Goal: Task Accomplishment & Management: Use online tool/utility

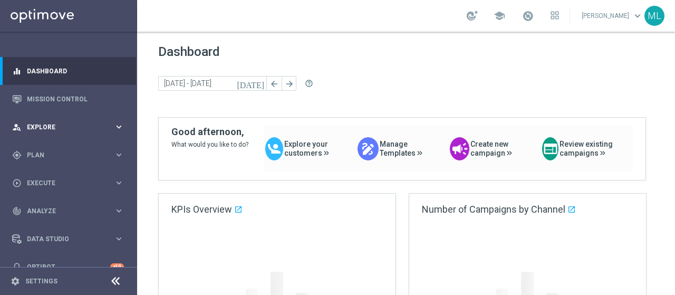
click at [40, 126] on span "Explore" at bounding box center [70, 127] width 87 height 6
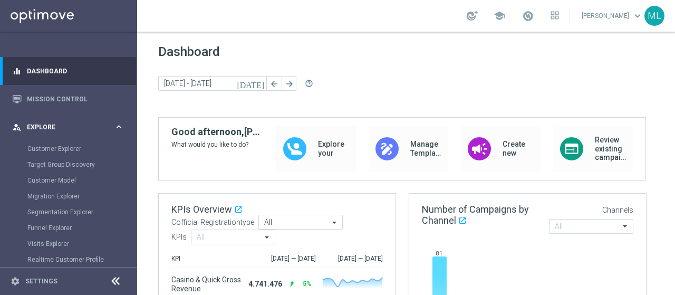
click at [50, 130] on div "person_search Explore" at bounding box center [63, 126] width 102 height 9
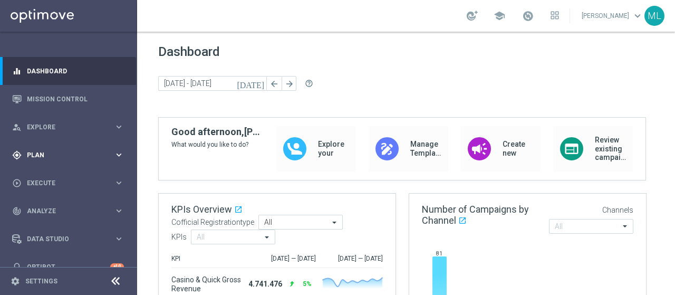
click at [35, 158] on div "gps_fixed Plan" at bounding box center [63, 154] width 102 height 9
click at [50, 174] on link "Target Groups" at bounding box center [68, 176] width 82 height 8
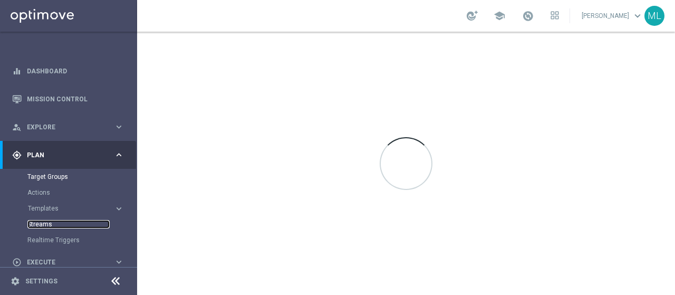
click at [38, 225] on link "Streams" at bounding box center [68, 224] width 82 height 8
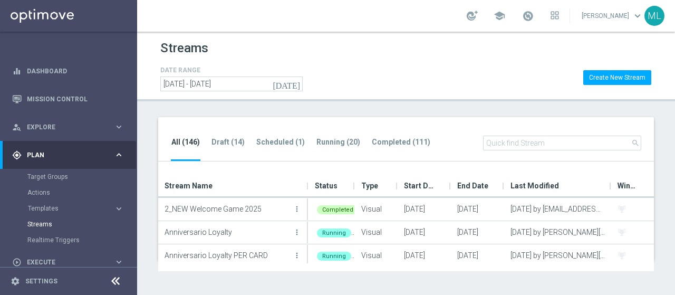
click at [537, 146] on input "text" at bounding box center [562, 142] width 158 height 15
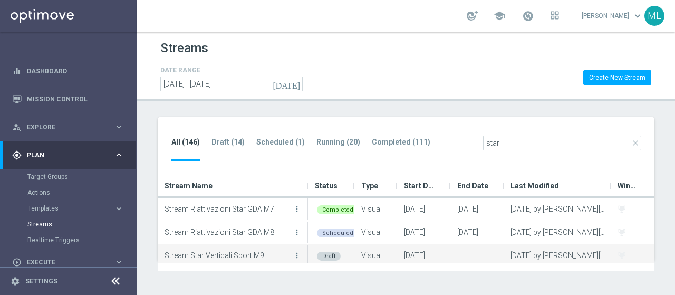
scroll to position [73, 0]
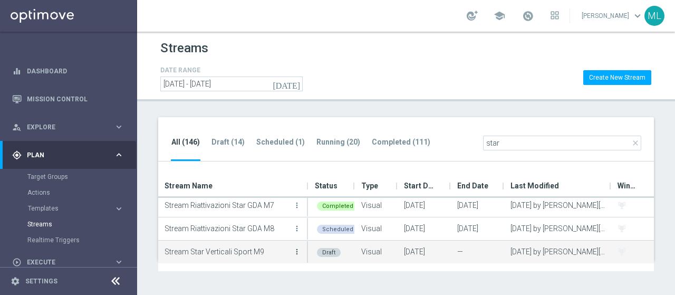
type input "star"
click at [296, 248] on icon "more_vert" at bounding box center [296, 251] width 8 height 8
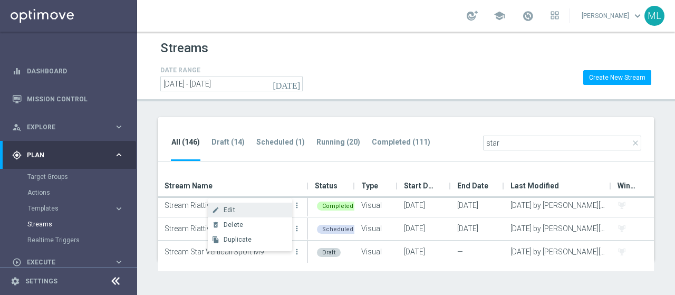
click at [229, 209] on span "Edit" at bounding box center [229, 209] width 12 height 7
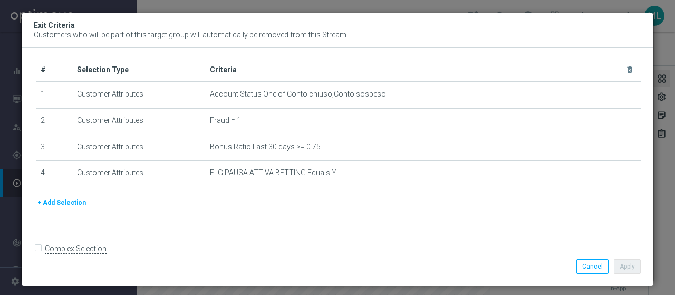
click at [60, 200] on button "+ Add Selection" at bounding box center [61, 203] width 51 height 12
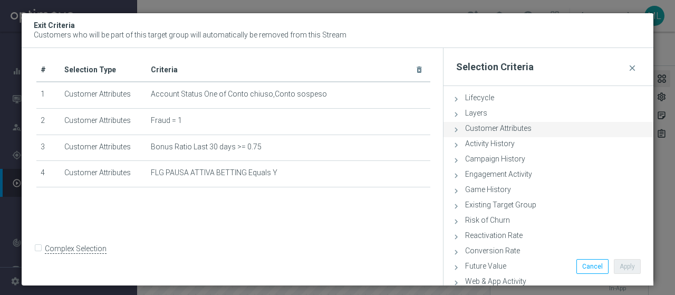
click at [485, 129] on span "Customer Attributes" at bounding box center [498, 128] width 66 height 8
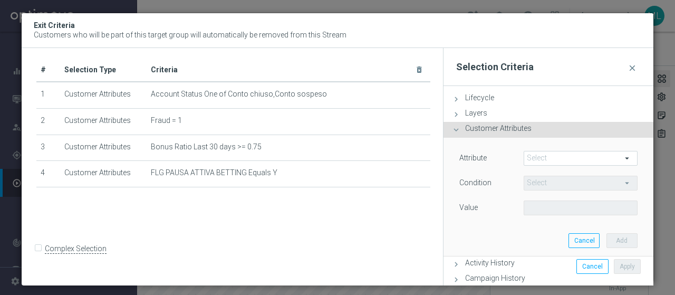
click at [549, 158] on span at bounding box center [580, 158] width 113 height 14
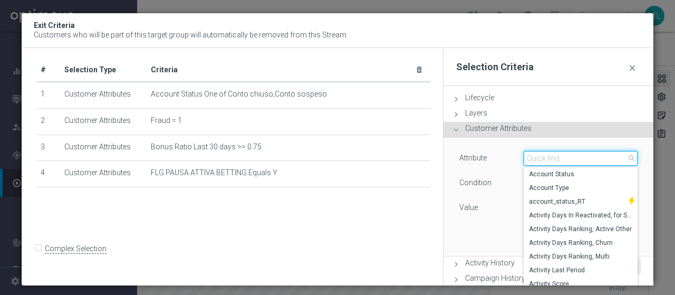
click at [549, 158] on input "search" at bounding box center [580, 158] width 114 height 15
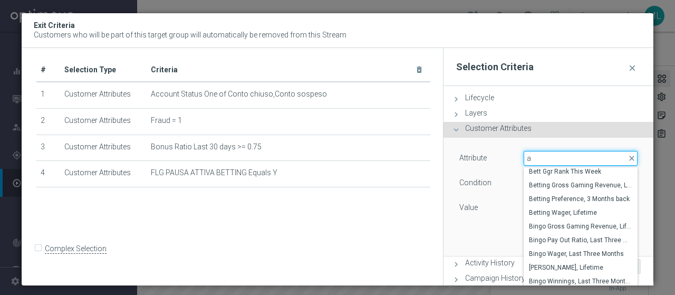
drag, startPoint x: 533, startPoint y: 158, endPoint x: 504, endPoint y: 156, distance: 29.0
click at [504, 156] on div "Attribute Select arrow_drop_down a close Bett Ggr Rank This Week Betting Gross …" at bounding box center [548, 159] width 194 height 17
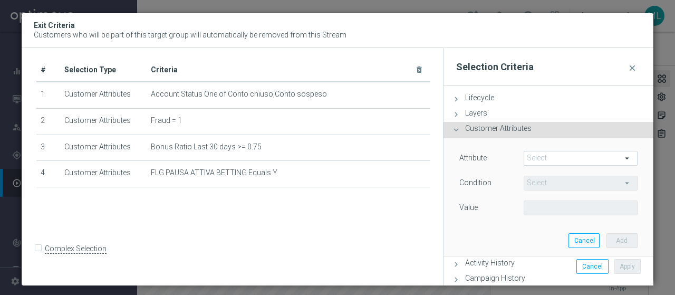
click at [542, 160] on span at bounding box center [580, 158] width 113 height 14
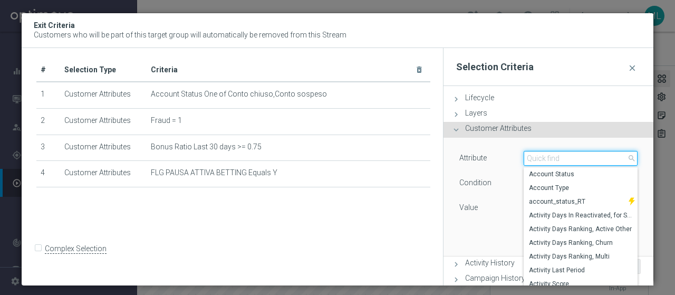
click at [545, 155] on input "search" at bounding box center [580, 158] width 114 height 15
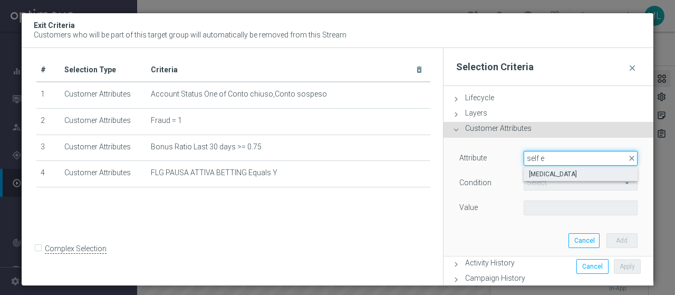
type input "self e"
click at [545, 169] on label "[MEDICAL_DATA]" at bounding box center [580, 174] width 114 height 14
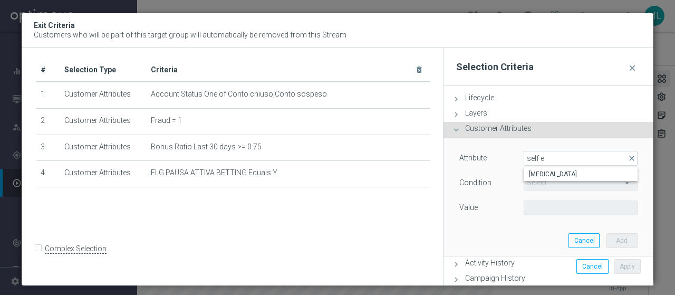
type input "[MEDICAL_DATA]"
type input "Equals"
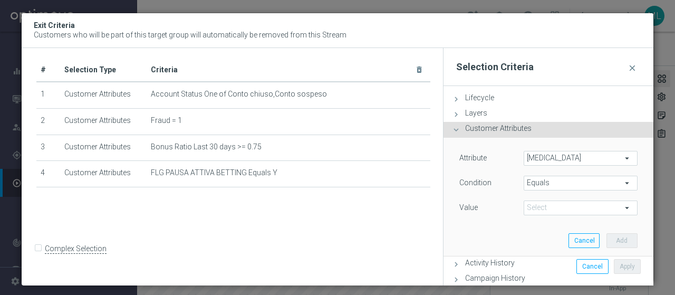
click at [549, 207] on span at bounding box center [580, 208] width 113 height 14
click at [539, 239] on span "YES" at bounding box center [580, 237] width 103 height 8
type input "YES"
click at [618, 240] on button "Add" at bounding box center [621, 240] width 31 height 15
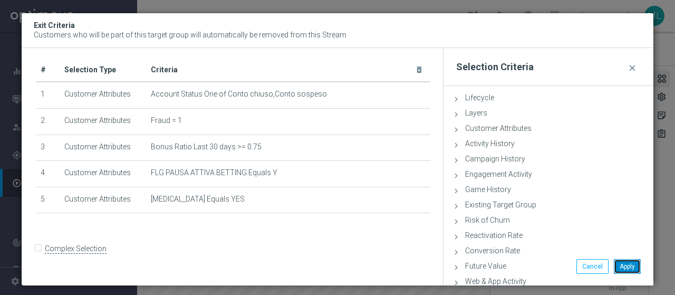
click at [633, 269] on button "Apply" at bounding box center [626, 266] width 27 height 15
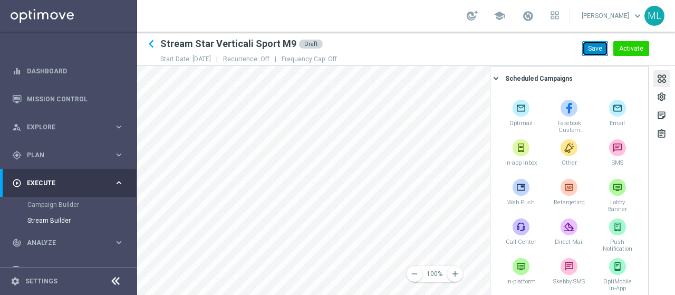
click at [595, 46] on button "Save" at bounding box center [595, 48] width 26 height 15
click at [662, 79] on div at bounding box center [662, 80] width 12 height 14
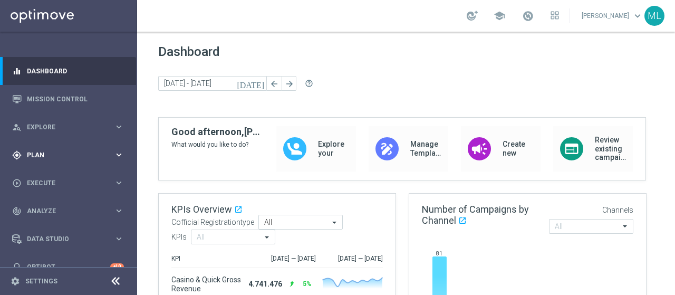
click at [37, 150] on div "gps_fixed Plan" at bounding box center [63, 154] width 102 height 9
click at [47, 178] on link "Target Groups" at bounding box center [68, 176] width 82 height 8
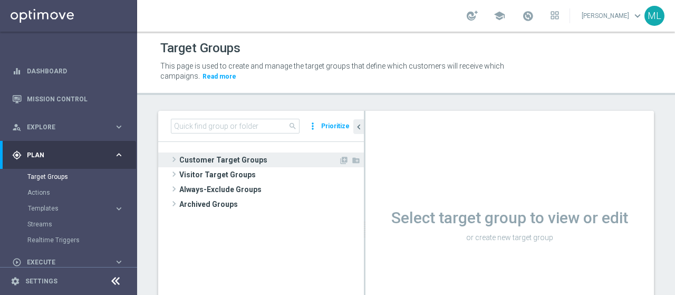
click at [204, 157] on span "Customer Target Groups" at bounding box center [258, 159] width 159 height 15
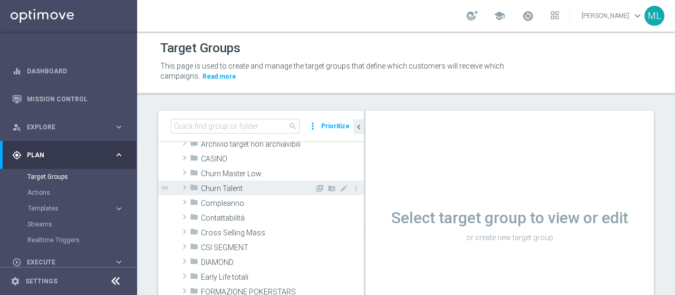
scroll to position [105, 0]
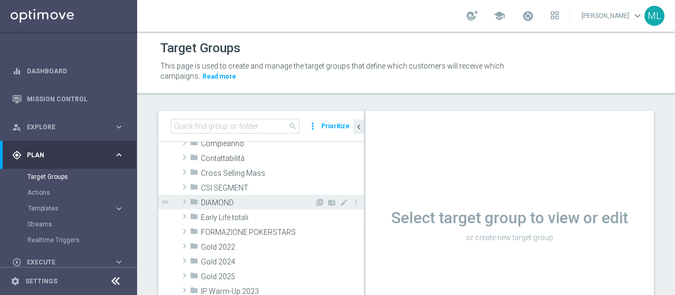
click at [187, 201] on span at bounding box center [184, 201] width 11 height 13
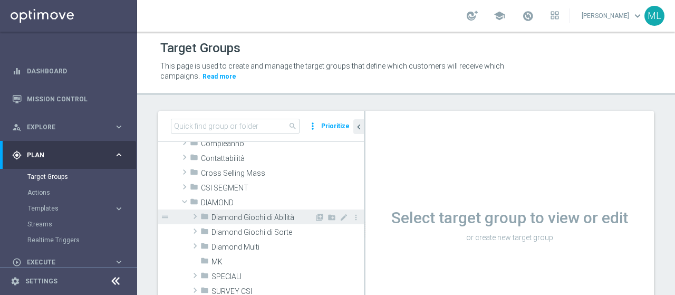
click at [196, 216] on span at bounding box center [195, 216] width 11 height 13
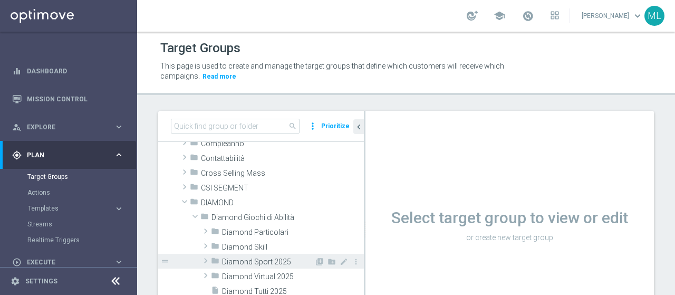
click at [206, 262] on span at bounding box center [205, 260] width 11 height 13
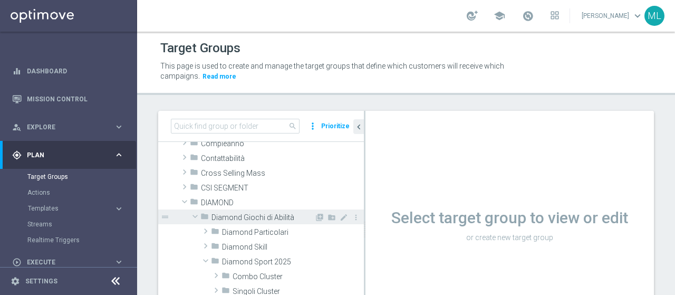
scroll to position [158, 0]
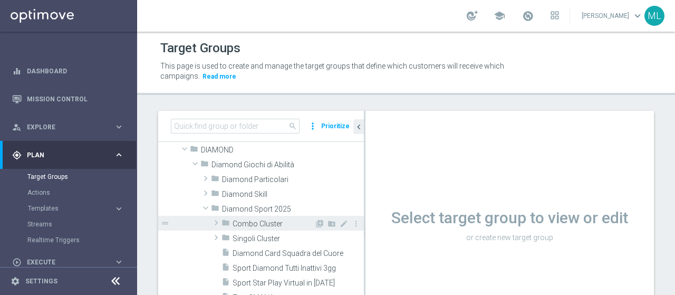
click at [219, 224] on span at bounding box center [216, 222] width 11 height 13
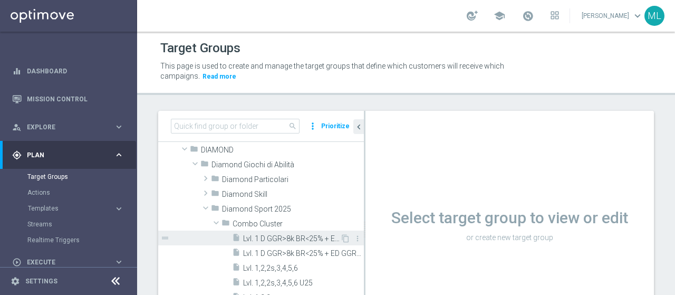
click at [271, 238] on span "Lvl. 1 D GGR>8k BR<25% + ED GGR>3k BR<20%" at bounding box center [291, 238] width 97 height 9
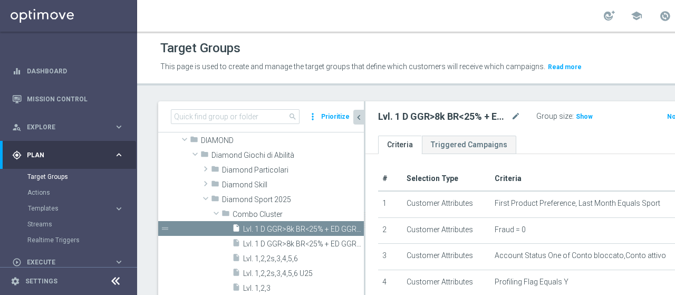
click at [358, 122] on icon "chevron_left" at bounding box center [359, 117] width 10 height 10
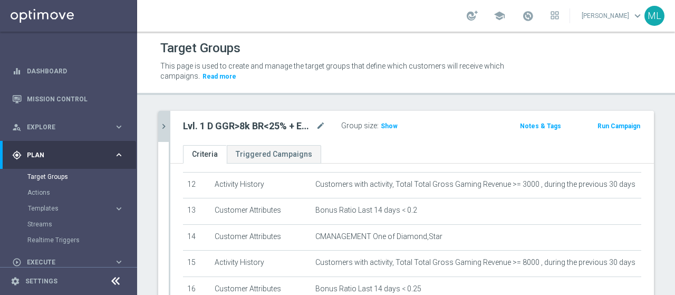
scroll to position [356, 0]
